Goal: Communication & Community: Answer question/provide support

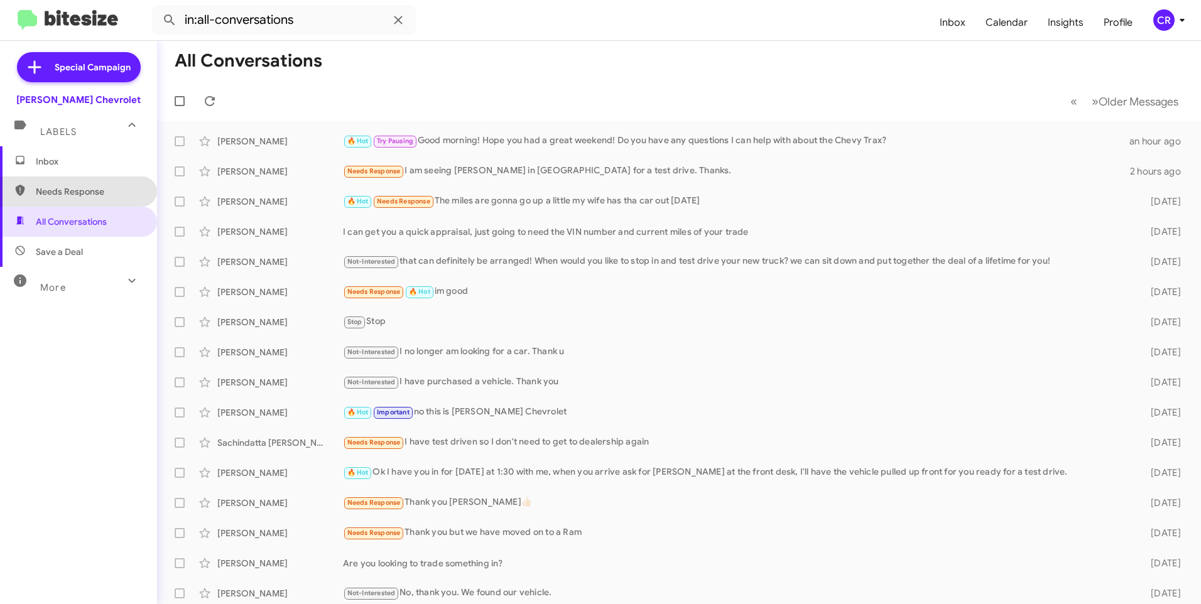
click at [84, 193] on span "Needs Response" at bounding box center [89, 191] width 107 height 13
type input "in:needs-response"
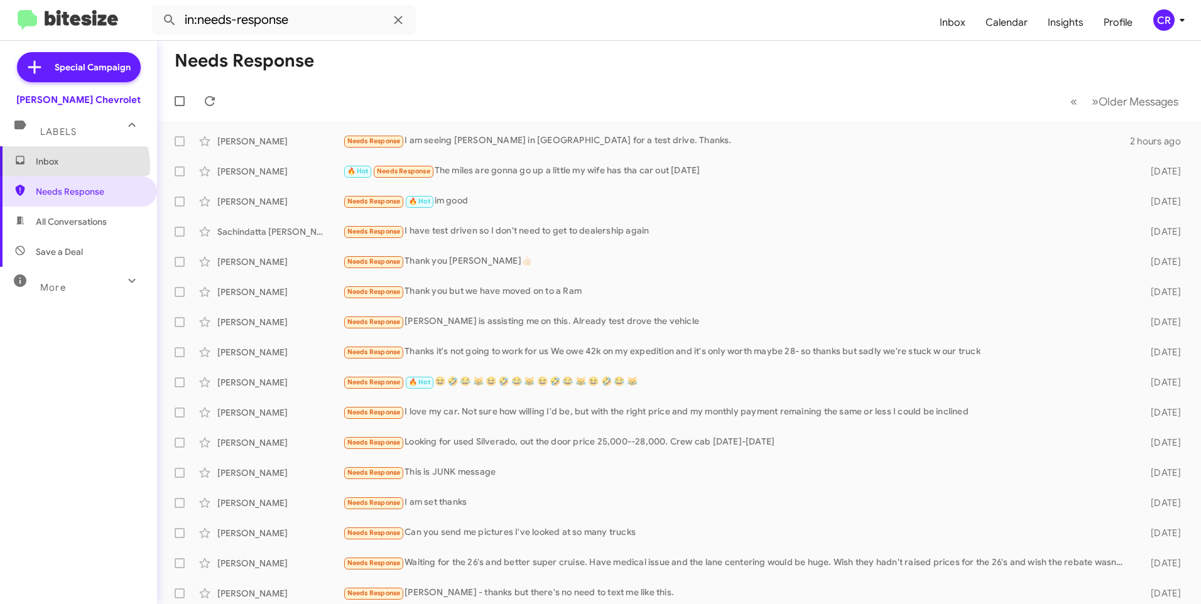
click at [66, 166] on span "Inbox" at bounding box center [89, 161] width 107 height 13
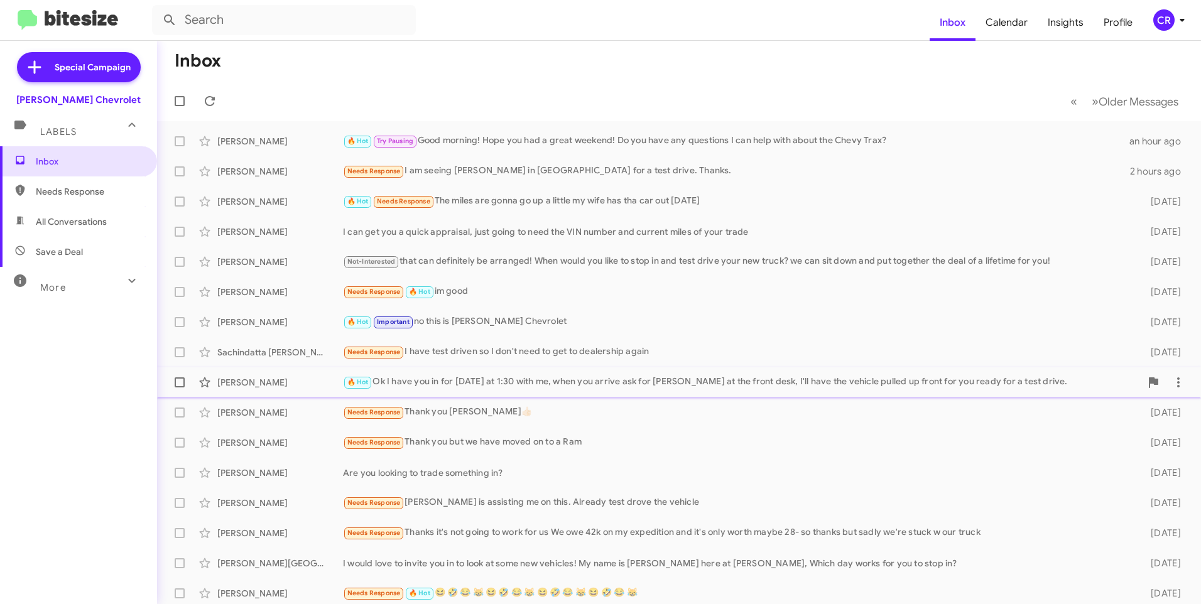
click at [428, 378] on div "🔥 Hot Ok I have you in for [DATE] at 1:30 with me, when you arrive ask for [PER…" at bounding box center [742, 382] width 798 height 14
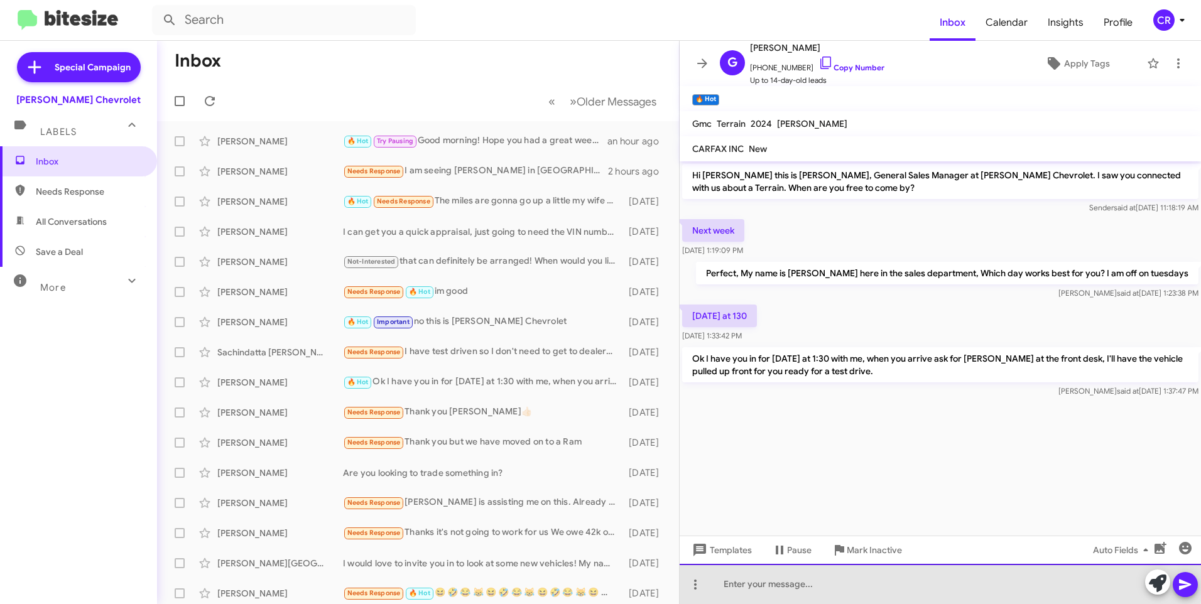
click at [806, 581] on div at bounding box center [941, 584] width 522 height 40
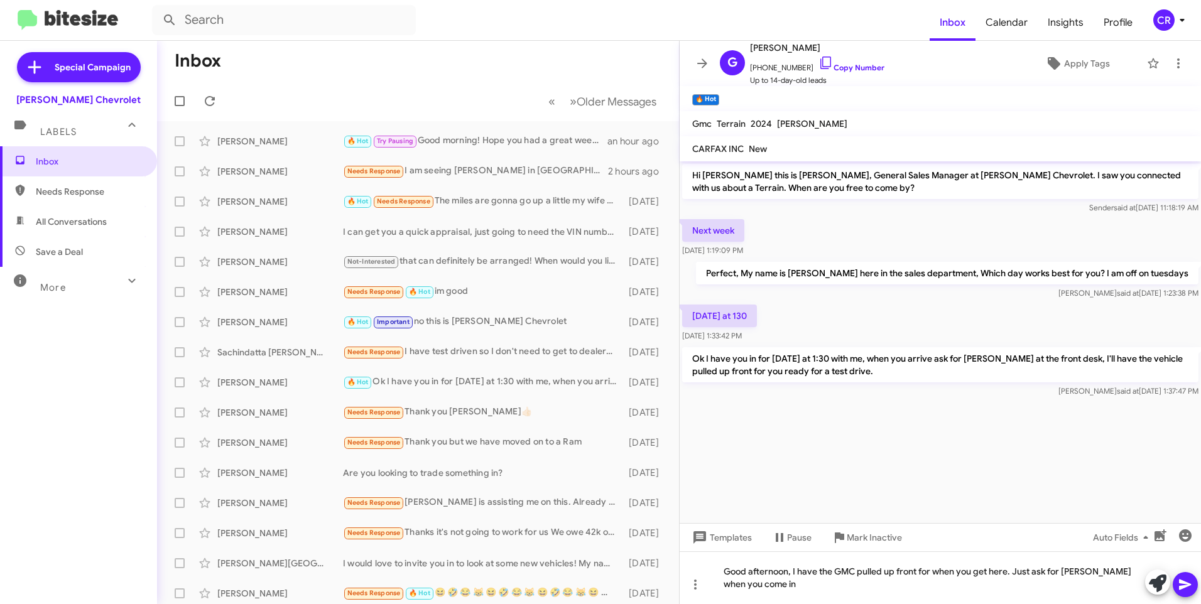
click at [1182, 585] on icon at bounding box center [1185, 584] width 15 height 15
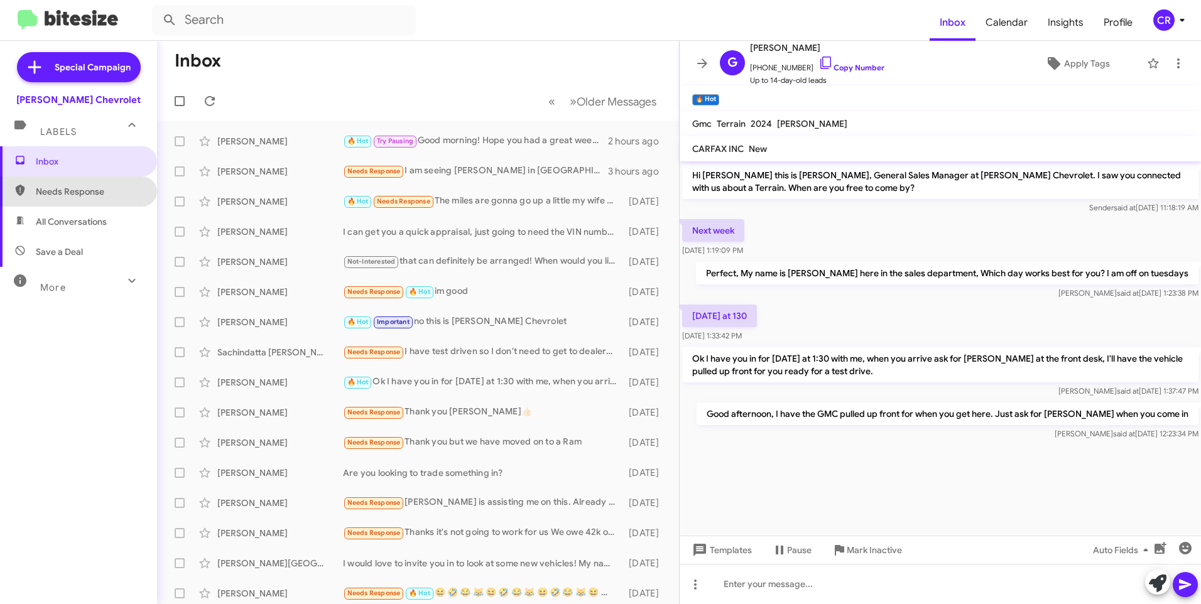
click at [106, 183] on span "Needs Response" at bounding box center [78, 192] width 157 height 30
type input "in:needs-response"
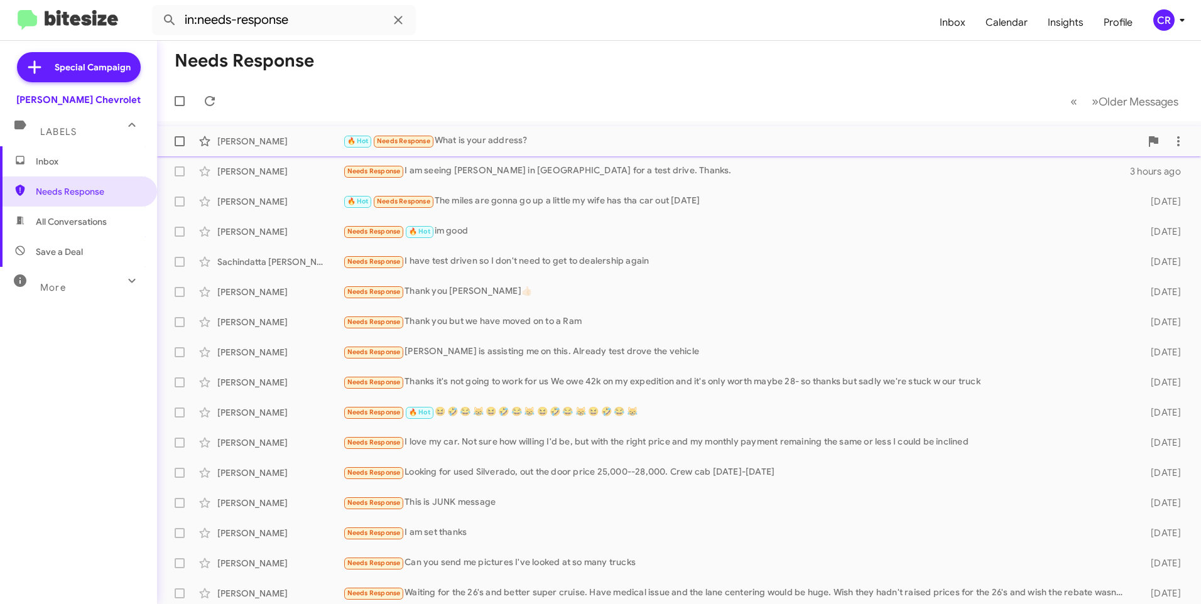
click at [493, 134] on div "🔥 Hot Needs Response What is your address?" at bounding box center [742, 141] width 798 height 14
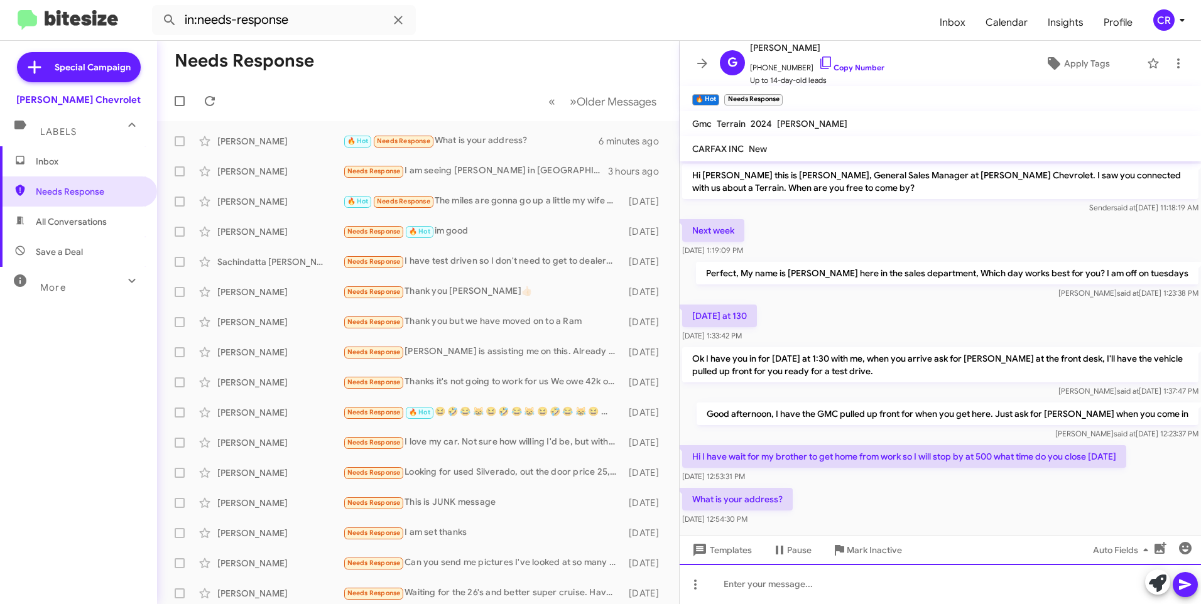
click at [842, 576] on div at bounding box center [941, 584] width 522 height 40
click at [1183, 583] on icon at bounding box center [1185, 585] width 12 height 11
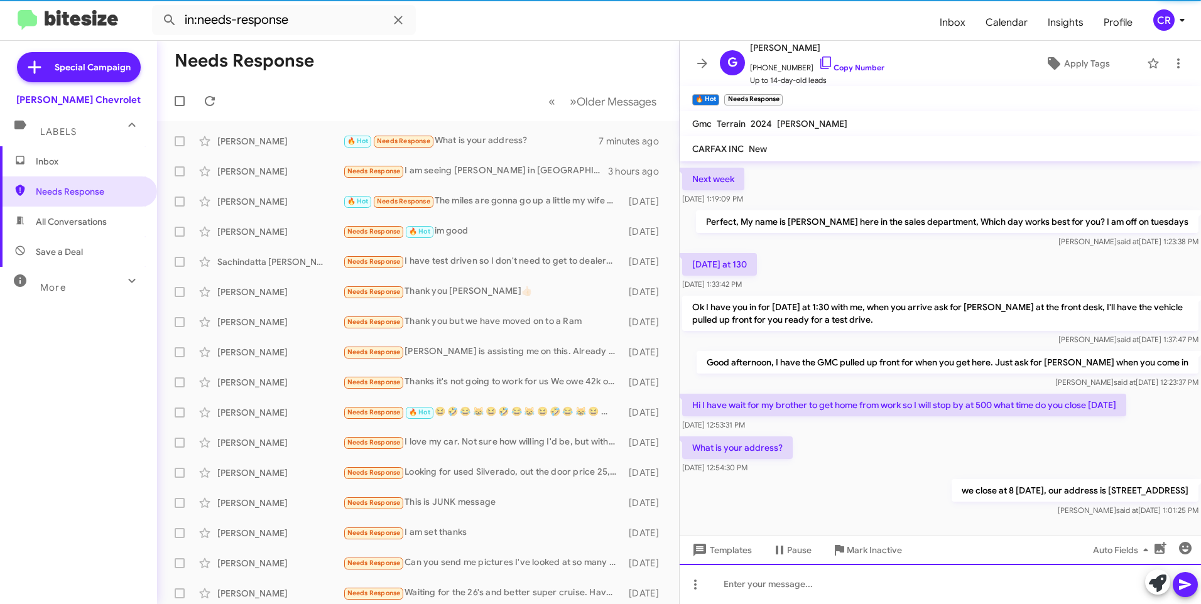
scroll to position [63, 0]
